Goal: Understand process/instructions: Learn how to perform a task or action

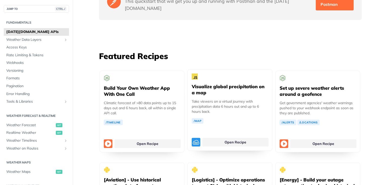
scroll to position [902, 0]
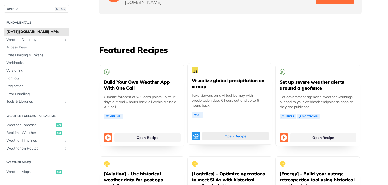
click at [237, 131] on link "Open Recipe" at bounding box center [235, 135] width 66 height 9
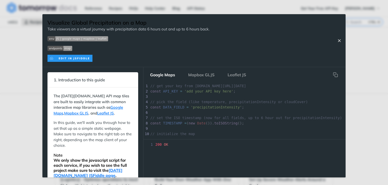
click at [336, 41] on button "Close Recipe" at bounding box center [340, 40] width 8 height 5
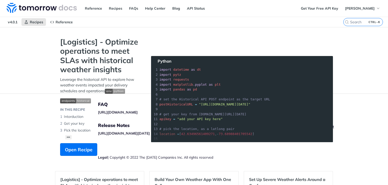
scroll to position [6, 0]
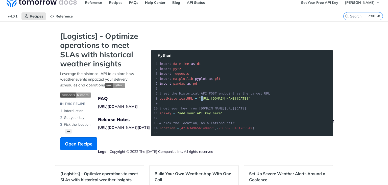
drag, startPoint x: 201, startPoint y: 98, endPoint x: 202, endPoint y: 96, distance: 2.7
click at [202, 96] on section "[Logistics] - Optimize operations to meet SLAs with historical weather insights…" at bounding box center [194, 95] width 278 height 128
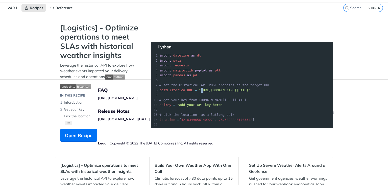
scroll to position [14, 0]
click at [206, 95] on section "[Logistics] - Optimize operations to meet SLAs with historical weather insights…" at bounding box center [194, 87] width 278 height 128
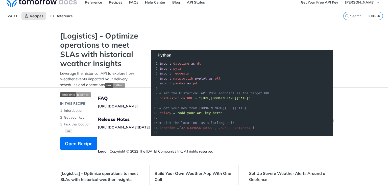
scroll to position [0, 0]
